Goal: Task Accomplishment & Management: Manage account settings

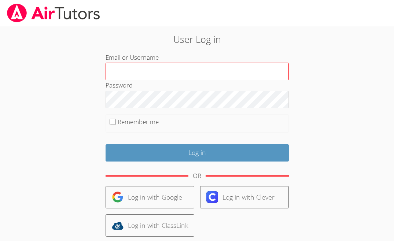
click at [162, 67] on input "Email or Username" at bounding box center [196, 72] width 183 height 18
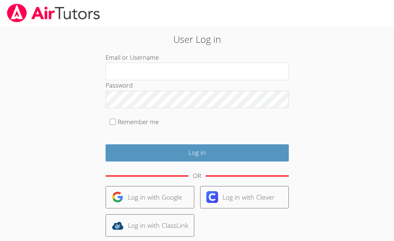
type input "ctutoring778@gmail.com"
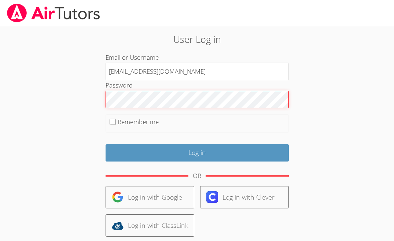
click at [105, 144] on input "Log in" at bounding box center [196, 152] width 183 height 17
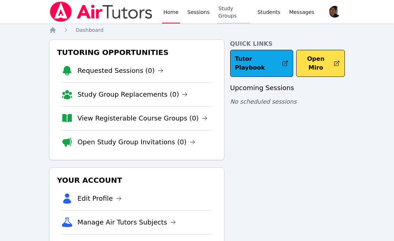
click at [228, 14] on link "Study Groups" at bounding box center [233, 11] width 33 height 23
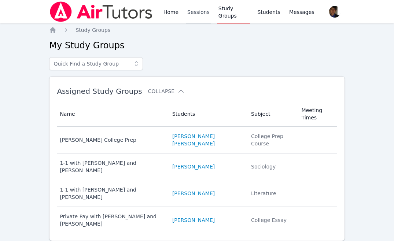
click at [202, 16] on link "Sessions" at bounding box center [198, 11] width 25 height 23
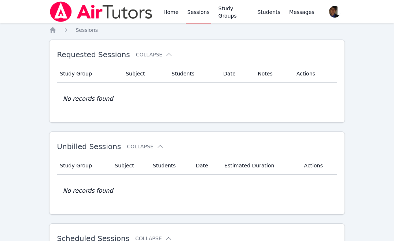
scroll to position [134, 0]
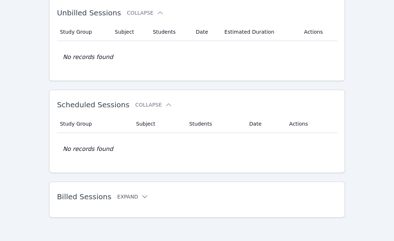
click at [124, 197] on button "Expand" at bounding box center [132, 196] width 31 height 7
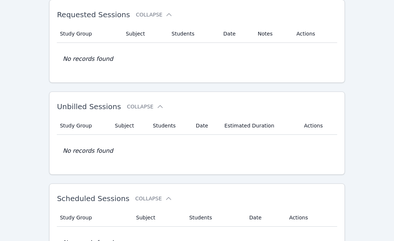
scroll to position [0, 0]
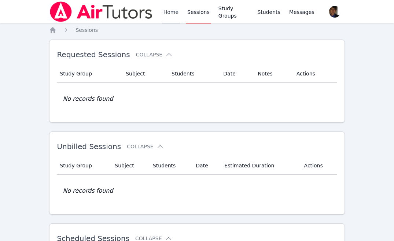
click at [175, 19] on link "Home" at bounding box center [171, 11] width 18 height 23
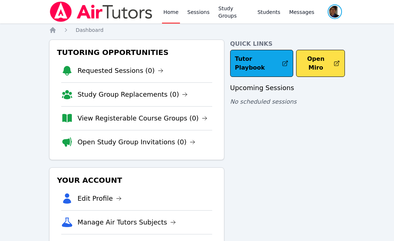
click at [337, 16] on span "button" at bounding box center [335, 12] width 16 height 16
click at [294, 42] on button "Logout" at bounding box center [305, 41] width 70 height 13
